Goal: Navigation & Orientation: Find specific page/section

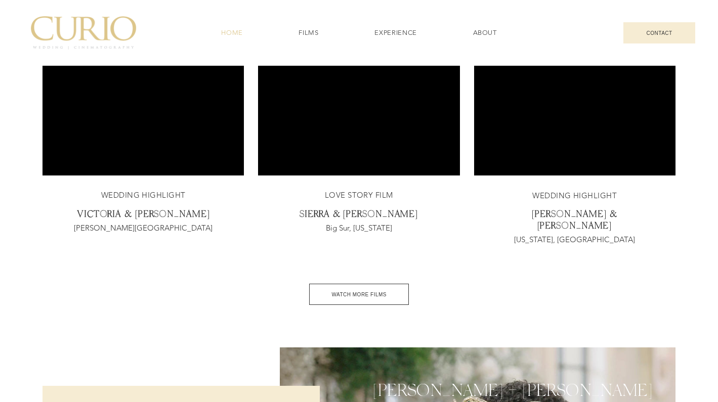
scroll to position [2002, 0]
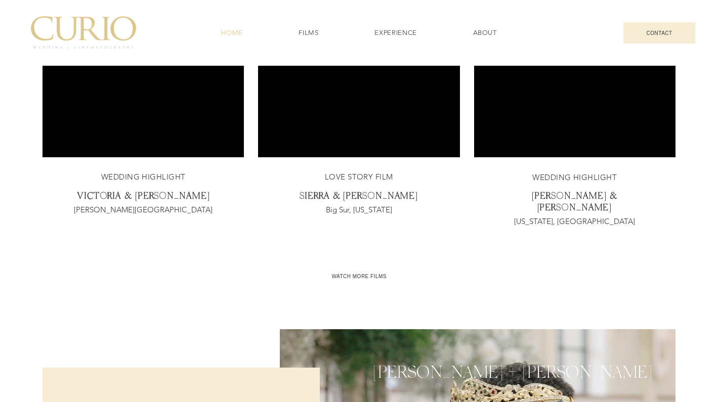
click at [365, 281] on span "WATCH MORE FILMS" at bounding box center [359, 276] width 100 height 21
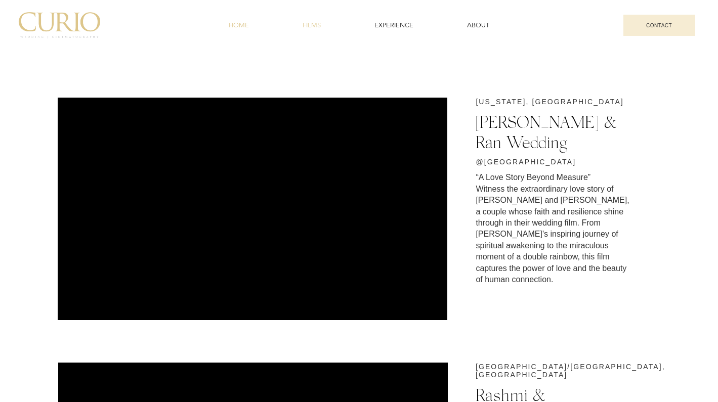
click at [253, 28] on div "HOME" at bounding box center [239, 25] width 60 height 9
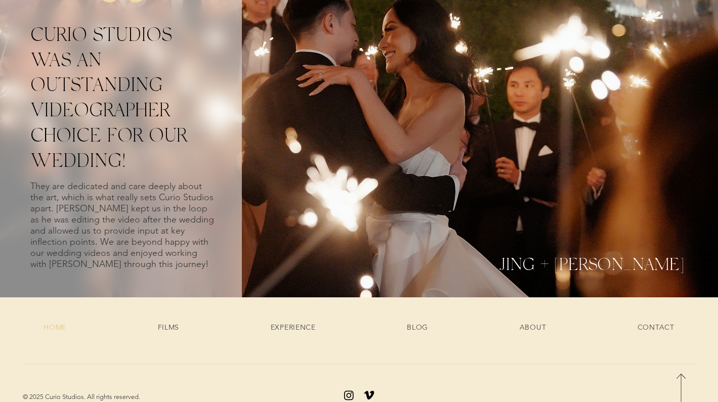
scroll to position [3554, 0]
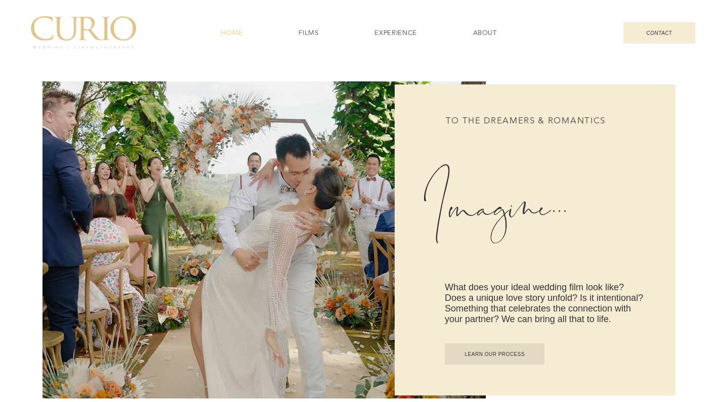
scroll to position [229, 0]
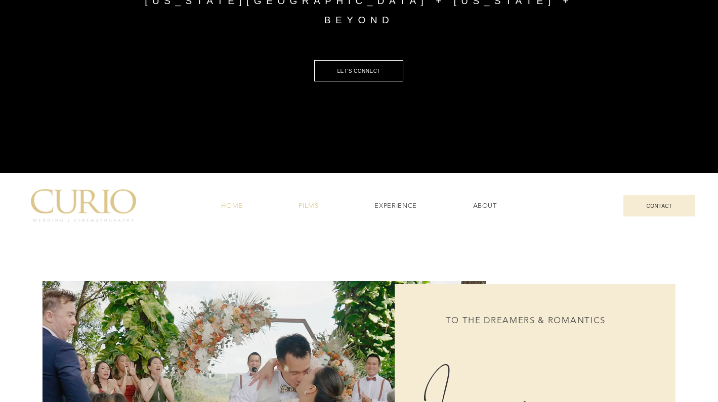
click at [297, 204] on div "FILMS" at bounding box center [309, 205] width 62 height 9
